Goal: Task Accomplishment & Management: Manage account settings

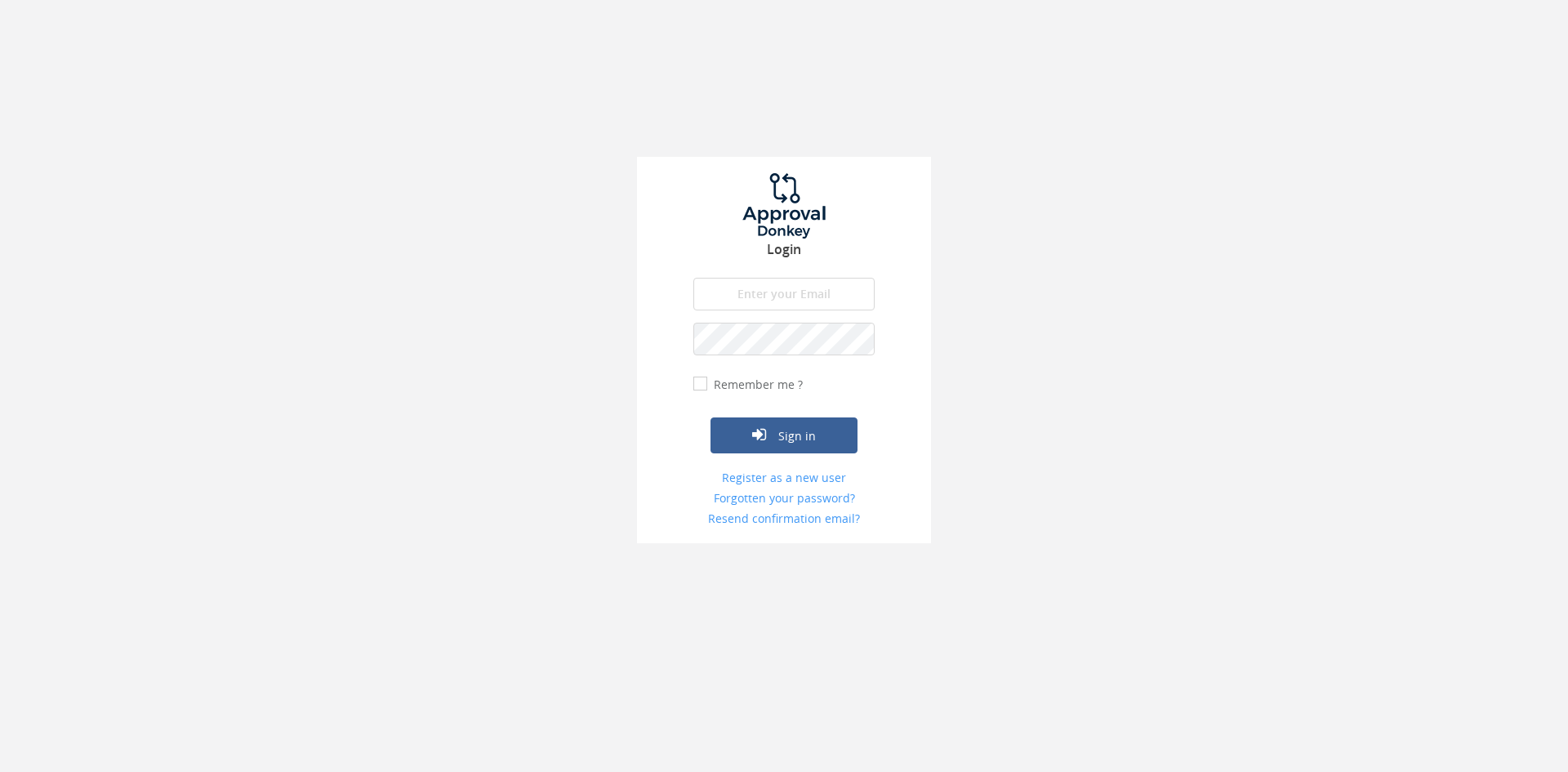
type input "[EMAIL_ADDRESS][DOMAIN_NAME]"
click at [710, 418] on button "Sign in" at bounding box center [784, 435] width 147 height 36
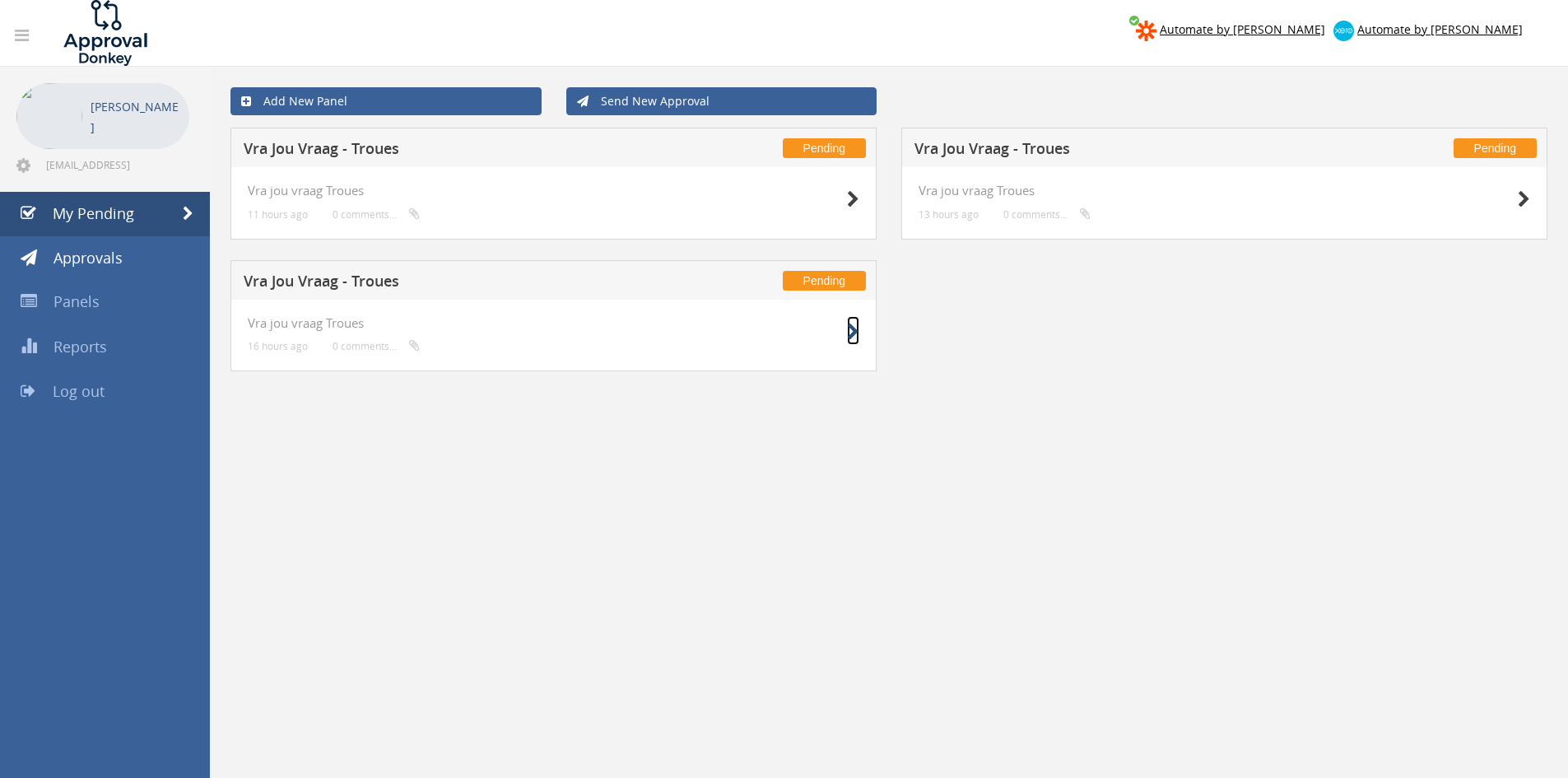
click at [847, 329] on icon at bounding box center [853, 332] width 13 height 18
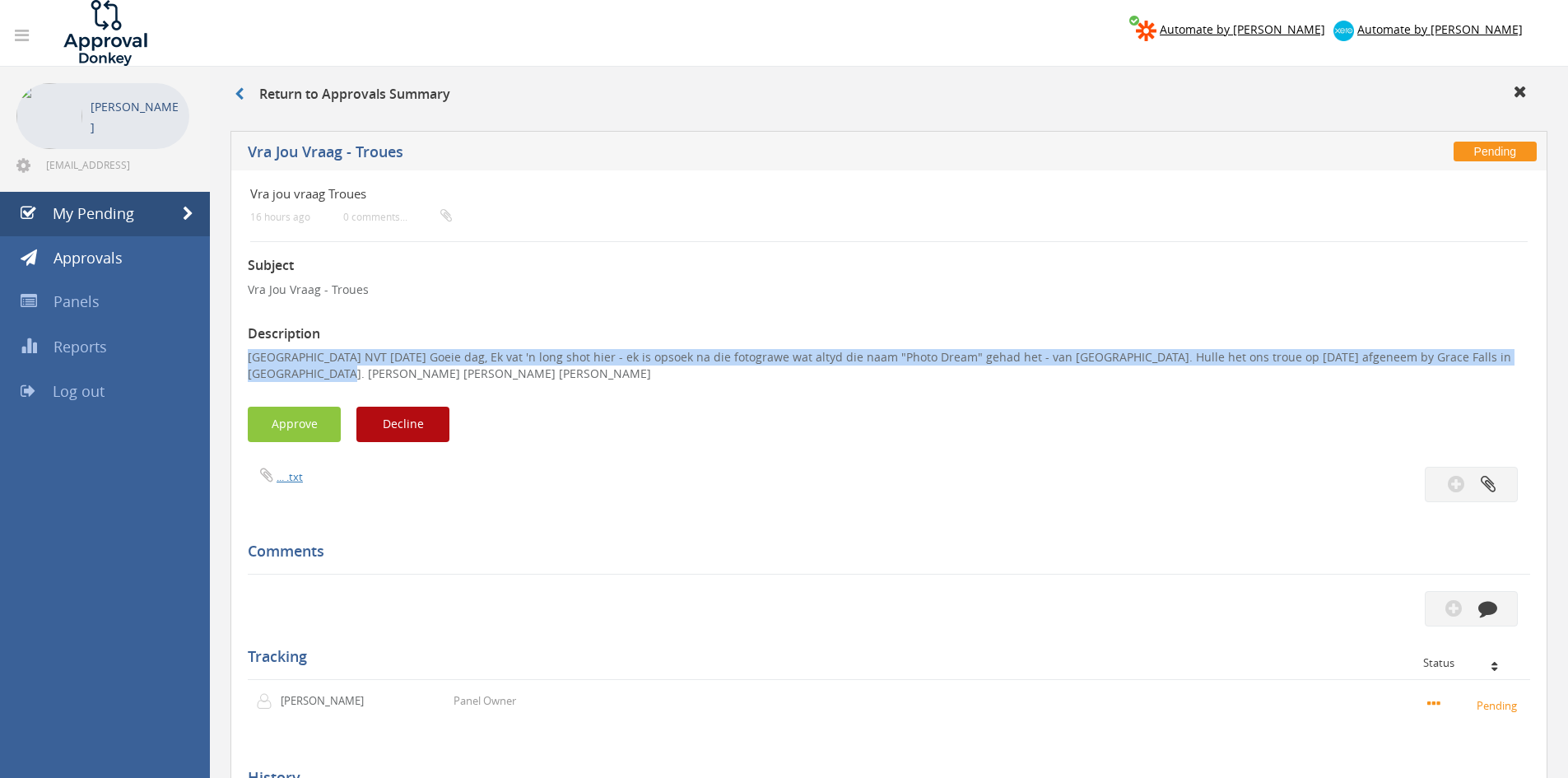
drag, startPoint x: 248, startPoint y: 358, endPoint x: 1525, endPoint y: 355, distance: 1277.0
click at [1525, 355] on p "[GEOGRAPHIC_DATA] NVT [DATE] Goeie dag, Ek vat 'n long shot hier - ek is opsoek…" at bounding box center [889, 365] width 1282 height 33
copy p "Pretoria NVT [DATE] Goeie dag, Ek vat 'n long shot hier - ek is opsoek na die f…"
click at [394, 419] on button "Decline" at bounding box center [403, 424] width 93 height 35
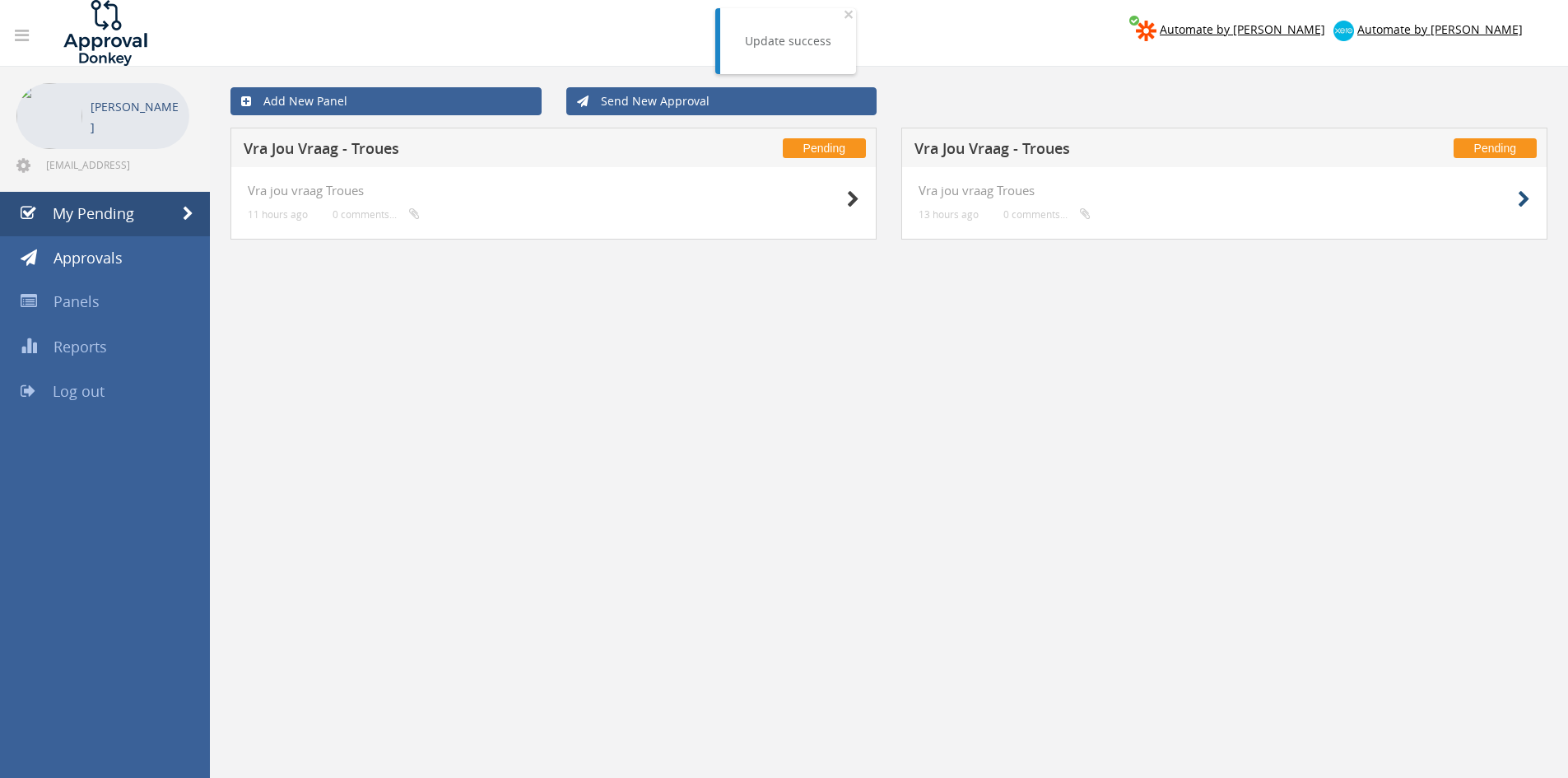
click at [1517, 193] on div at bounding box center [1489, 198] width 83 height 30
click at [1519, 195] on icon at bounding box center [1524, 199] width 13 height 18
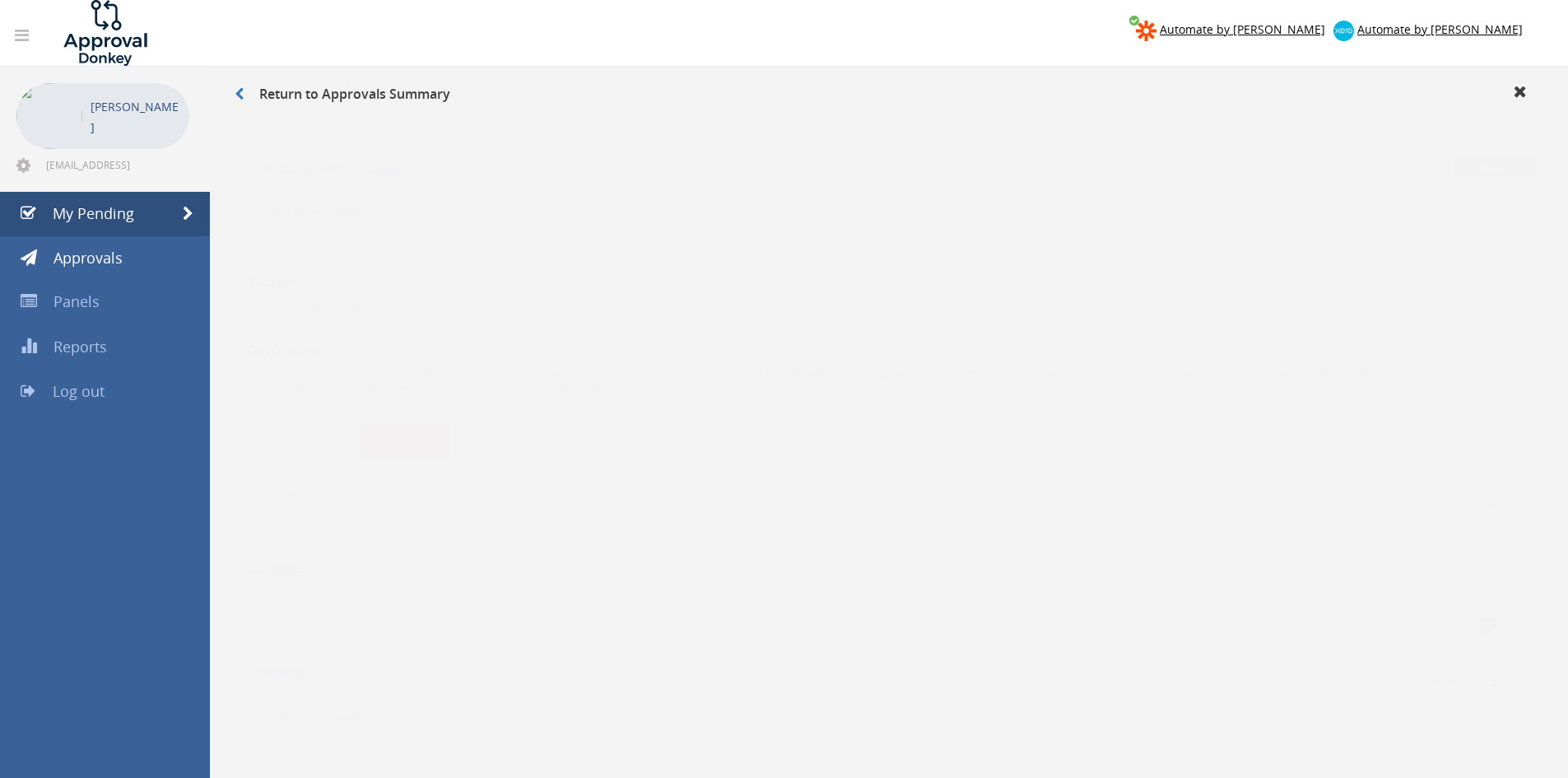
drag, startPoint x: 723, startPoint y: 359, endPoint x: 661, endPoint y: 359, distance: 62.0
click at [658, 358] on p "[GEOGRAPHIC_DATA] 3000 [DATE] Hi [PERSON_NAME] van julle het [PERSON_NAME] best…" at bounding box center [889, 365] width 1282 height 33
drag, startPoint x: 652, startPoint y: 357, endPoint x: 727, endPoint y: 359, distance: 75.0
click at [727, 359] on p "[GEOGRAPHIC_DATA] 3000 [DATE] Hi [PERSON_NAME] van julle het [PERSON_NAME] best…" at bounding box center [889, 365] width 1282 height 33
click at [670, 359] on p "[GEOGRAPHIC_DATA] 3000 [DATE] Hi [PERSON_NAME] van julle het [PERSON_NAME] best…" at bounding box center [889, 365] width 1282 height 33
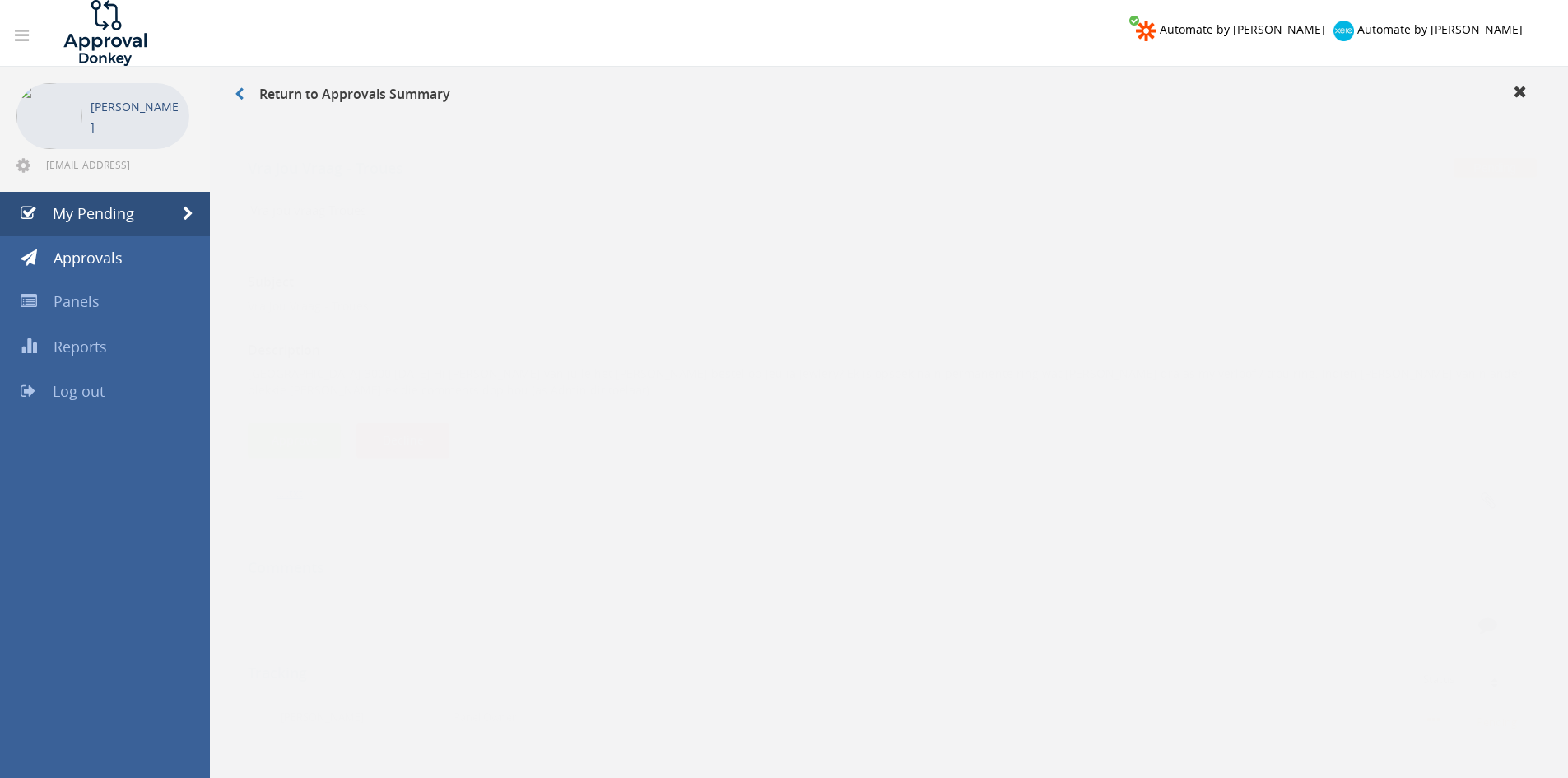
click at [660, 358] on p "[GEOGRAPHIC_DATA] 3000 [DATE] Hi [PERSON_NAME] van julle het [PERSON_NAME] best…" at bounding box center [889, 365] width 1282 height 33
click at [655, 358] on p "[GEOGRAPHIC_DATA] 3000 [DATE] Hi [PERSON_NAME] van julle het [PERSON_NAME] best…" at bounding box center [889, 365] width 1282 height 33
drag, startPoint x: 654, startPoint y: 357, endPoint x: 722, endPoint y: 358, distance: 68.0
click at [723, 358] on p "[GEOGRAPHIC_DATA] 3000 [DATE] Hi [PERSON_NAME] van julle het [PERSON_NAME] best…" at bounding box center [889, 365] width 1282 height 33
click at [297, 432] on button "Approve" at bounding box center [294, 424] width 93 height 35
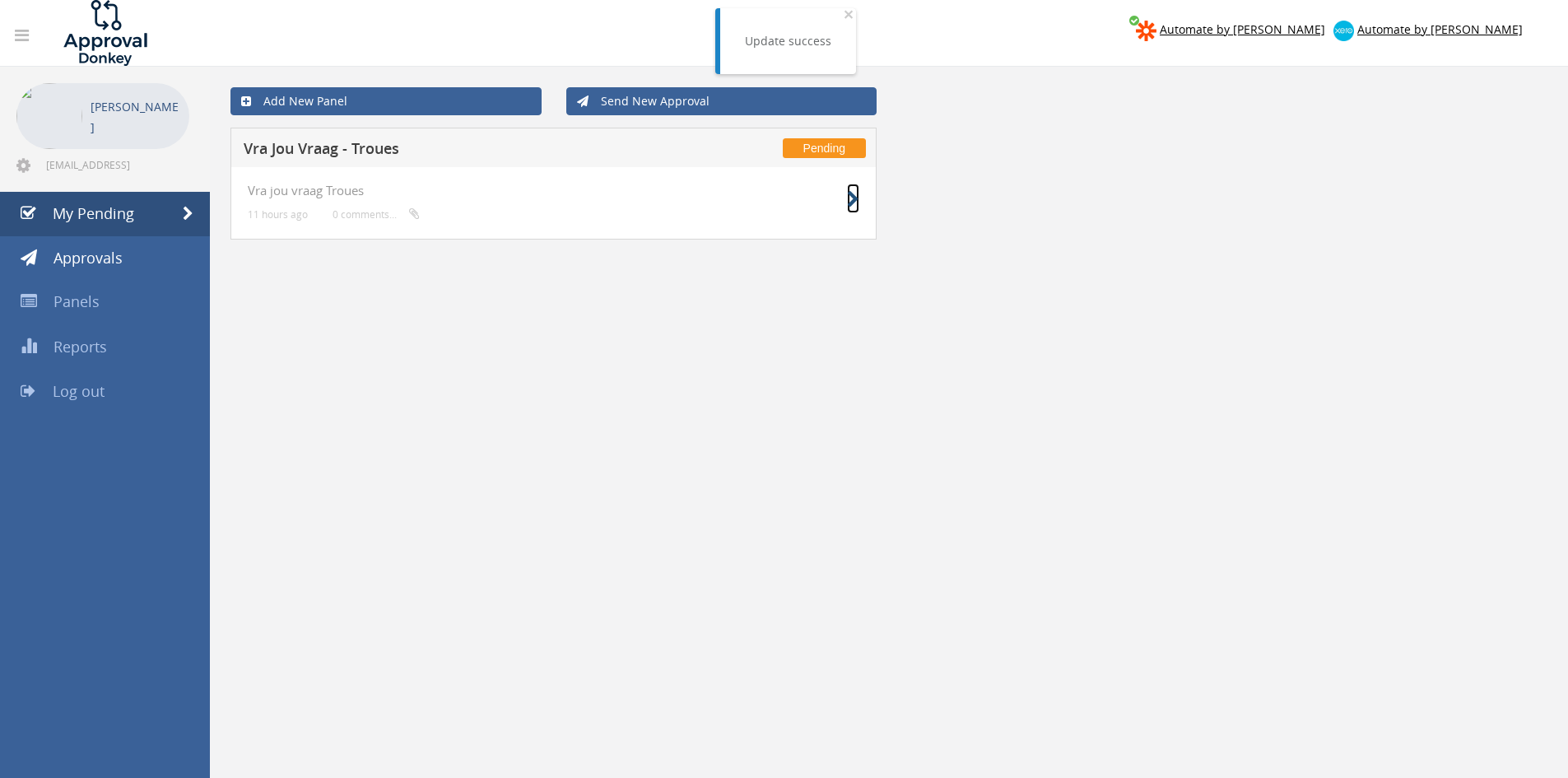
click at [849, 201] on icon at bounding box center [853, 199] width 13 height 18
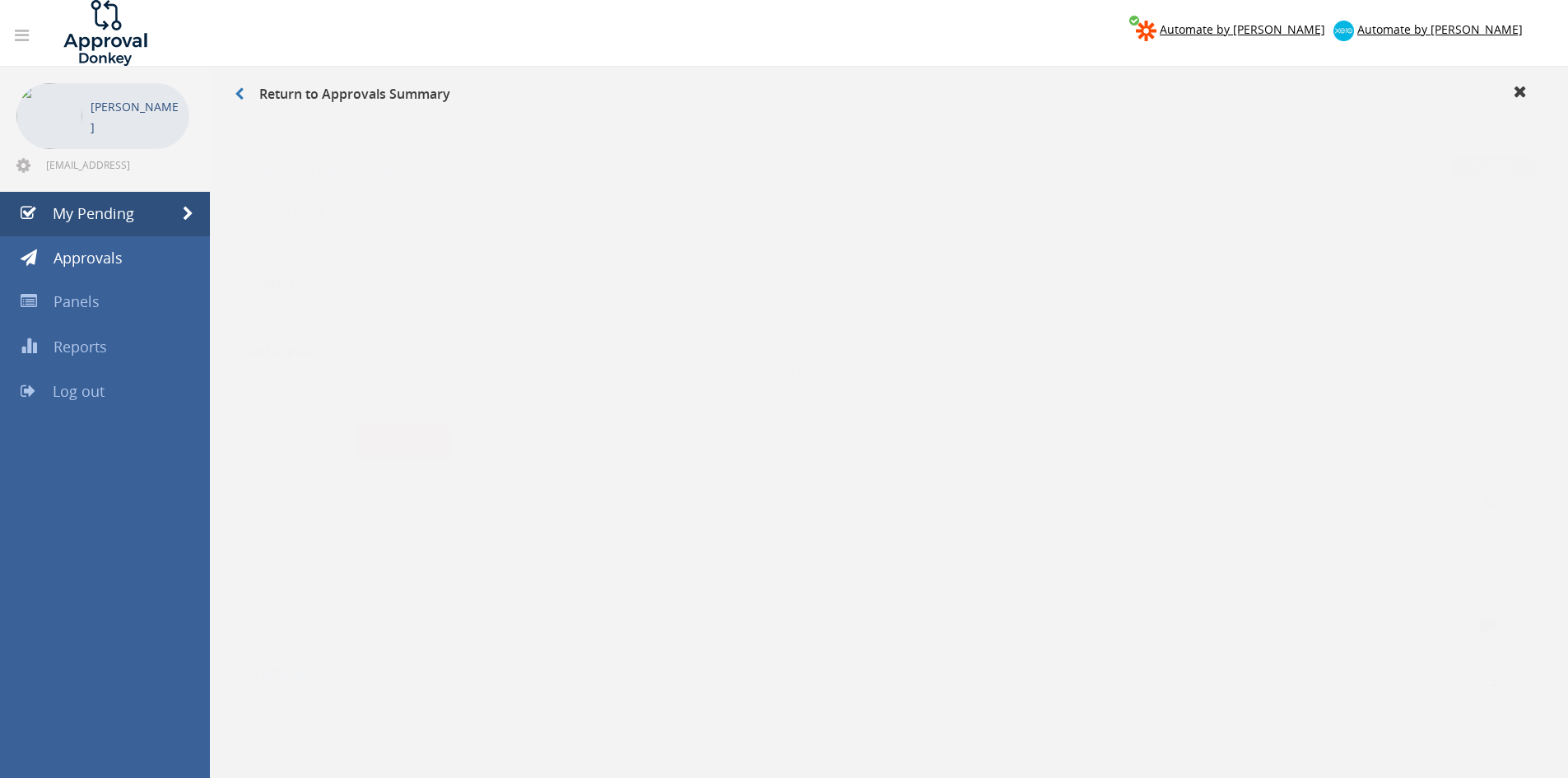
drag, startPoint x: 1343, startPoint y: 358, endPoint x: 242, endPoint y: 361, distance: 1101.0
click at [241, 362] on div "Vra jou vraag Troues 11 hours ago 0 comments... Subject Vra Jou Vraag - Troues …" at bounding box center [889, 563] width 1317 height 786
copy p "Pretoria R3000 0842520987 Hi, ek wil graag my mooi trourok verkoop, maar ek wee…"
click at [420, 427] on button "Decline" at bounding box center [403, 424] width 93 height 35
